Goal: Information Seeking & Learning: Find specific fact

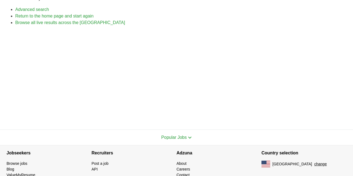
scroll to position [75, 0]
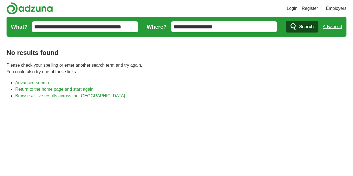
click at [309, 29] on span "Search" at bounding box center [306, 26] width 14 height 11
